Goal: Task Accomplishment & Management: Complete application form

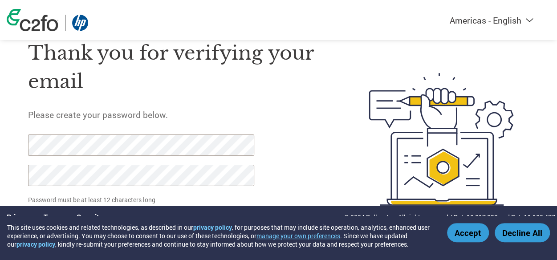
scroll to position [47, 0]
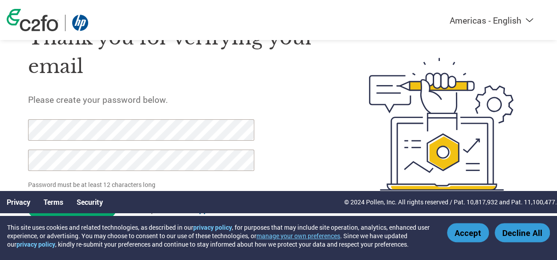
click at [134, 194] on div "Privacy Terms Security © 2024 Pollen, Inc. All rights reserved / Pat. 10,817,93…" at bounding box center [278, 202] width 557 height 22
click at [90, 212] on div "Privacy Terms Security © 2024 Pollen, Inc. All rights reserved / Pat. 10,817,93…" at bounding box center [278, 202] width 557 height 22
click at [0, 133] on html "This site uses cookies and related technologies, as described in our privacy po…" at bounding box center [278, 106] width 557 height 307
drag, startPoint x: 521, startPoint y: 206, endPoint x: 516, endPoint y: 206, distance: 5.8
click at [520, 206] on p "© 2024 Pollen, Inc. All rights reserved / Pat. 10,817,932 and Pat. 11,100,477." at bounding box center [450, 201] width 213 height 9
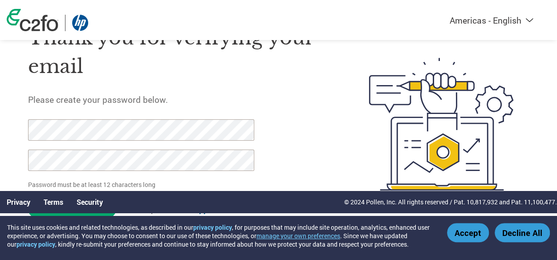
click at [55, 202] on link "Terms" at bounding box center [54, 201] width 20 height 9
click at [283, 141] on div "Thank you for verifying your email Please create your password below. Password …" at bounding box center [178, 124] width 301 height 227
click at [470, 233] on button "Accept" at bounding box center [468, 232] width 42 height 19
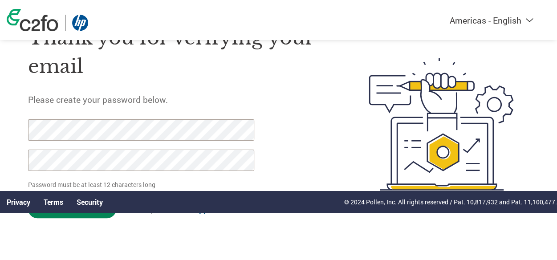
click at [89, 215] on input "Set Password" at bounding box center [72, 209] width 88 height 18
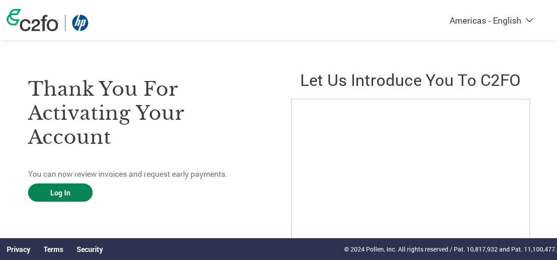
click at [75, 190] on link "Log In" at bounding box center [60, 192] width 65 height 18
